Goal: Navigation & Orientation: Find specific page/section

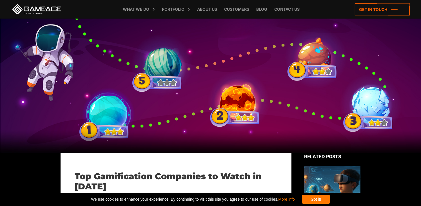
drag, startPoint x: 0, startPoint y: 0, endPoint x: 333, endPoint y: 200, distance: 388.4
click at [330, 200] on div "Got it!" at bounding box center [316, 199] width 28 height 9
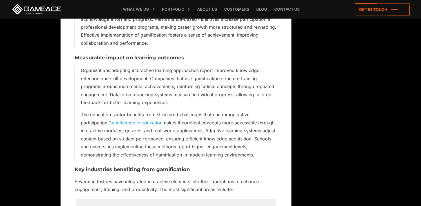
scroll to position [652, 0]
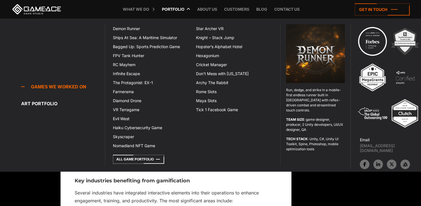
click at [182, 8] on link "Portfolio" at bounding box center [173, 9] width 28 height 19
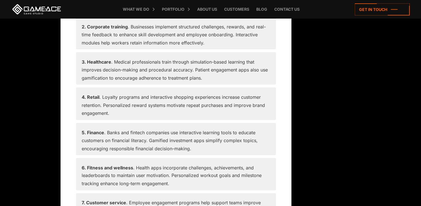
scroll to position [884, 0]
